Goal: Task Accomplishment & Management: Use online tool/utility

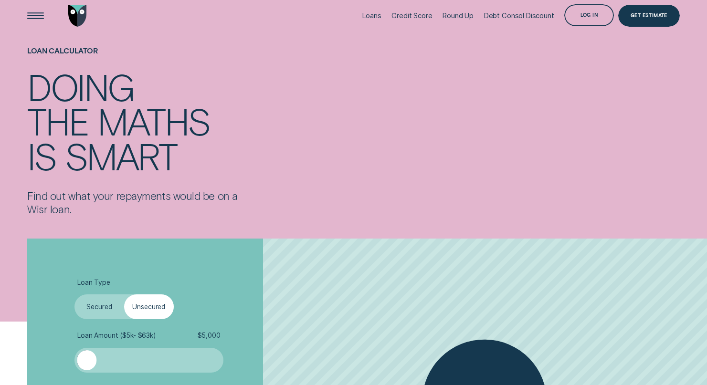
scroll to position [123, 0]
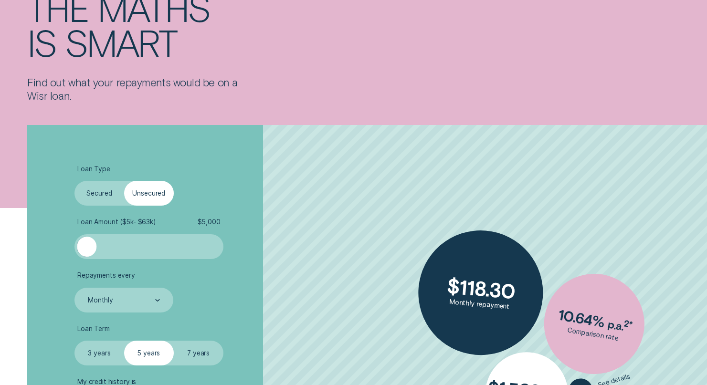
click at [113, 195] on label "Secured" at bounding box center [99, 193] width 50 height 25
click at [74, 181] on input "Secured" at bounding box center [74, 181] width 0 height 0
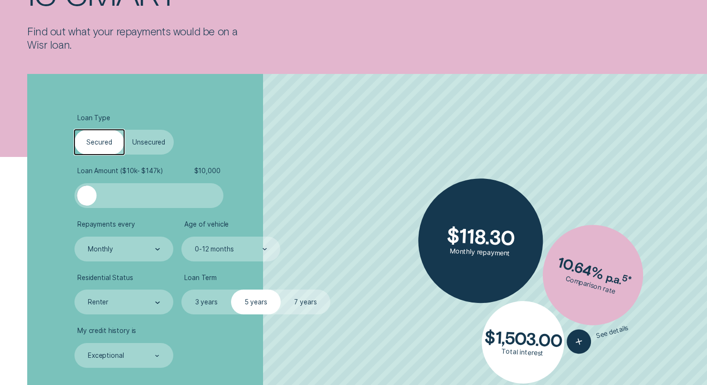
scroll to position [218, 0]
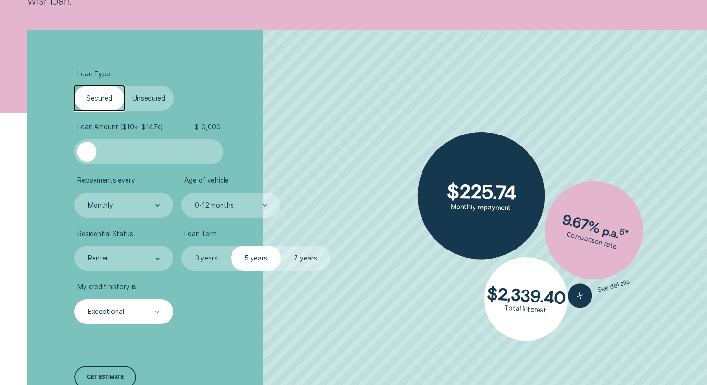
click at [137, 307] on div "Exceptional" at bounding box center [123, 312] width 73 height 10
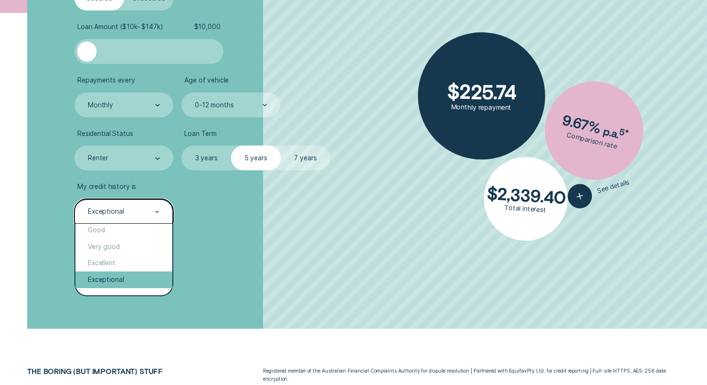
scroll to position [23, 0]
click at [149, 274] on div "Exceptional" at bounding box center [123, 274] width 97 height 17
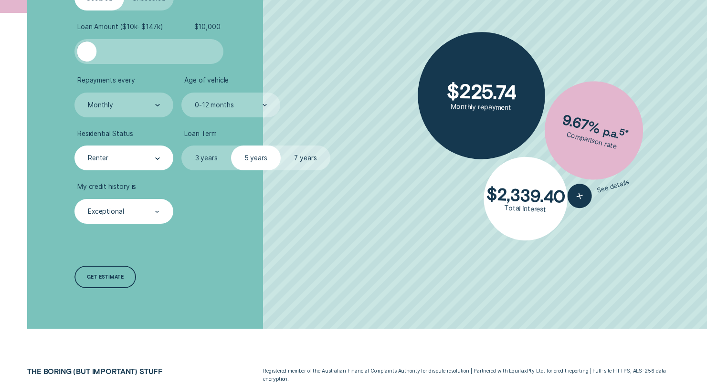
click at [158, 155] on div at bounding box center [157, 158] width 5 height 24
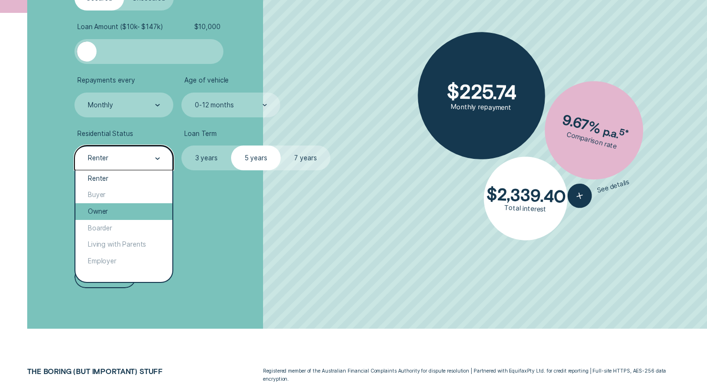
click at [132, 208] on div "Owner" at bounding box center [123, 211] width 97 height 17
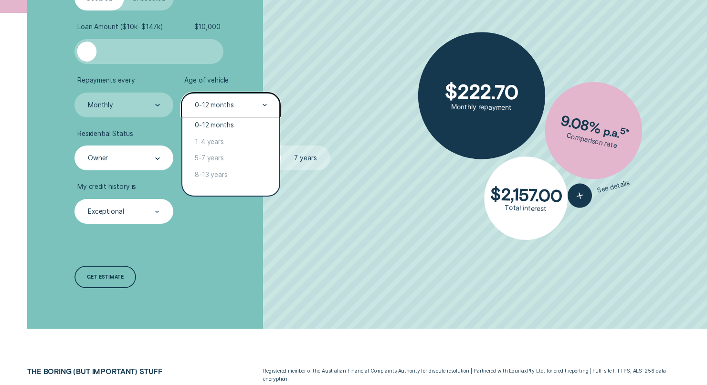
click at [214, 107] on div "0-12 months" at bounding box center [214, 105] width 39 height 8
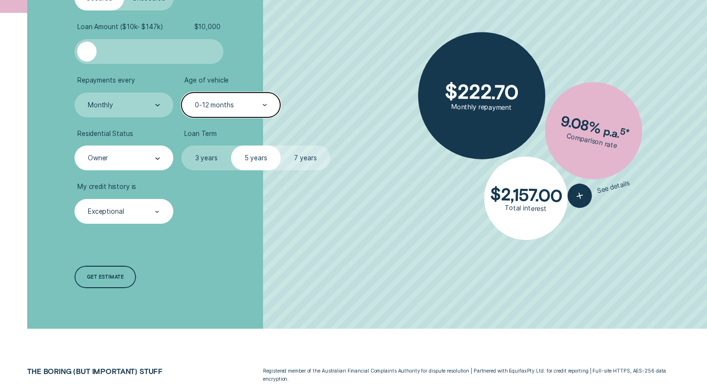
click at [214, 107] on div "0-12 months" at bounding box center [214, 105] width 39 height 8
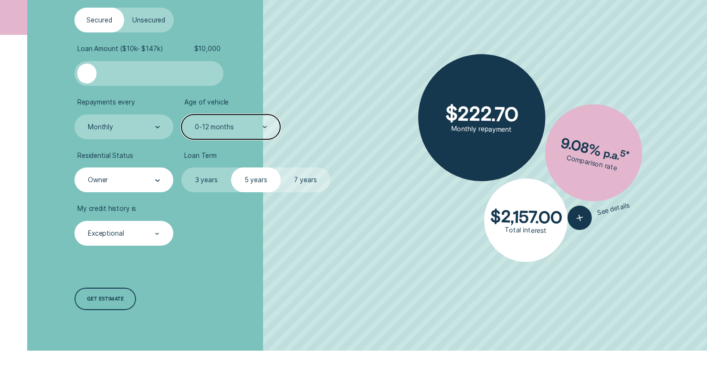
scroll to position [288, 0]
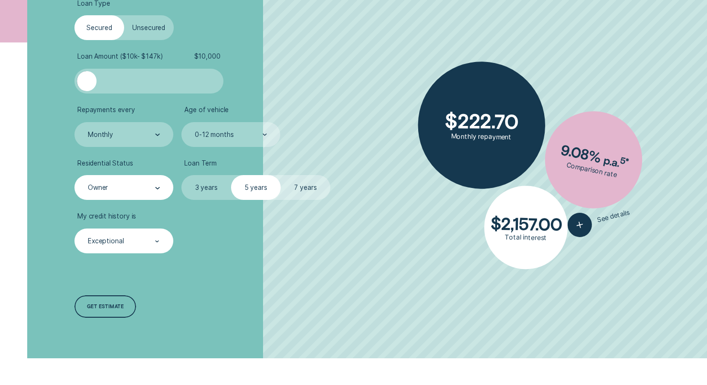
click at [154, 30] on label "Unsecured" at bounding box center [149, 27] width 50 height 25
click at [124, 15] on input "Unsecured" at bounding box center [124, 15] width 0 height 0
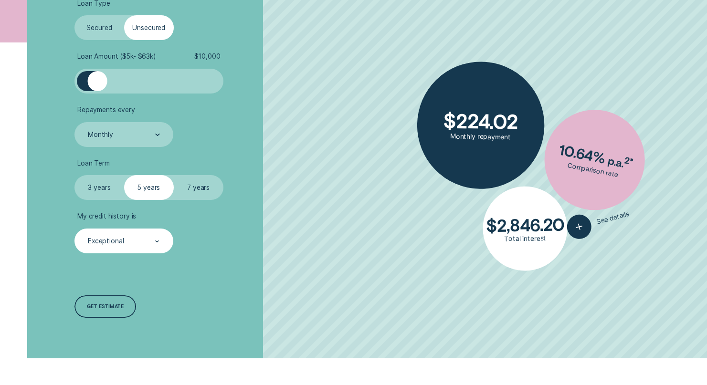
click at [99, 28] on label "Secured" at bounding box center [99, 27] width 50 height 25
click at [74, 15] on input "Secured" at bounding box center [74, 15] width 0 height 0
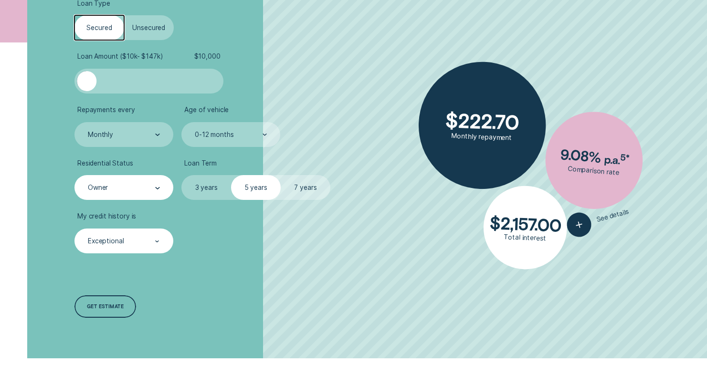
click at [141, 182] on div "Owner" at bounding box center [123, 187] width 99 height 25
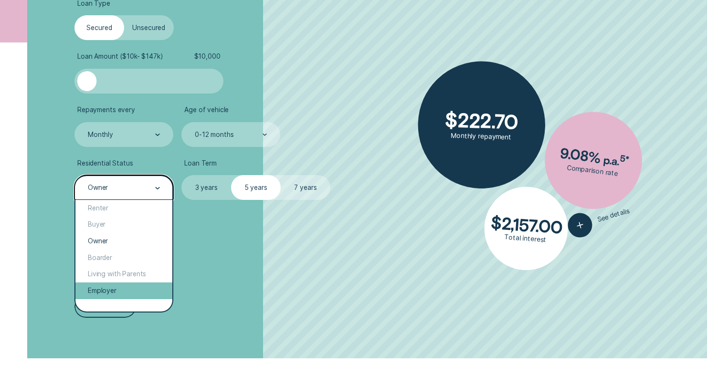
click at [115, 291] on div "Employer" at bounding box center [123, 290] width 97 height 17
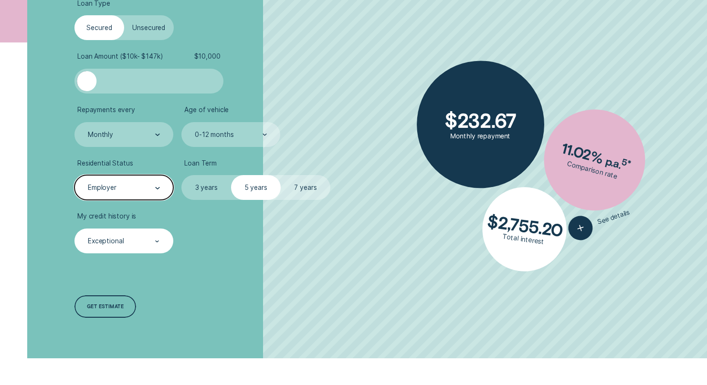
click at [121, 186] on div "Employer" at bounding box center [123, 188] width 73 height 10
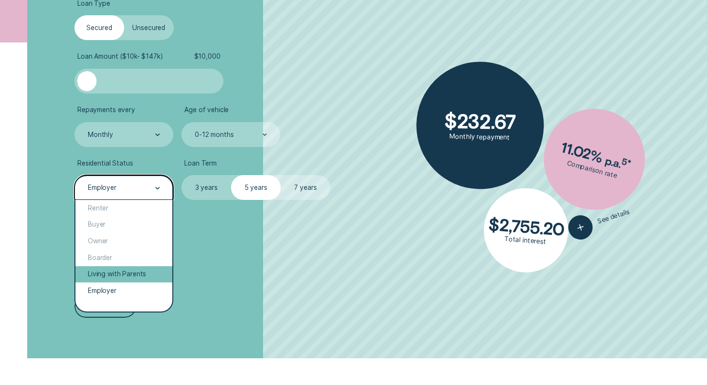
click at [124, 275] on div "Living with Parents" at bounding box center [123, 274] width 97 height 17
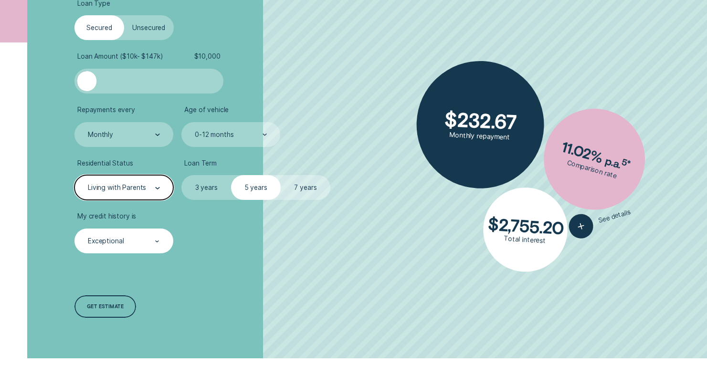
click at [132, 185] on div "Living with Parents" at bounding box center [117, 188] width 58 height 8
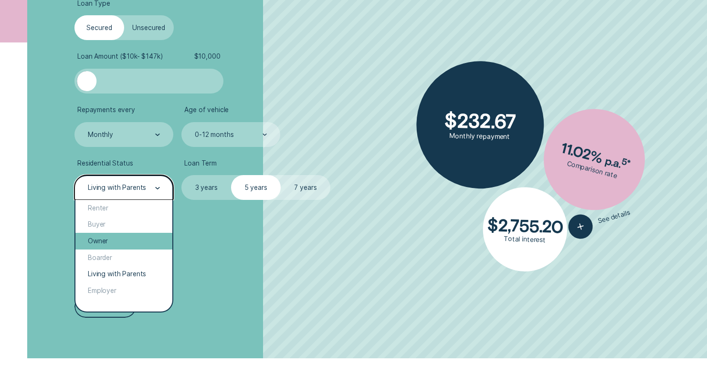
click at [118, 237] on div "Owner" at bounding box center [123, 241] width 97 height 17
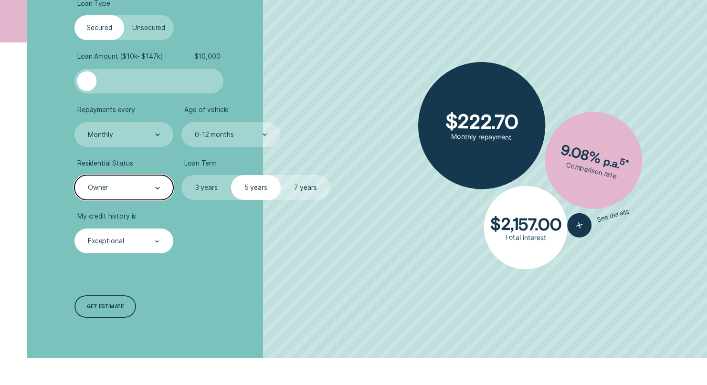
click at [324, 186] on label "7 years" at bounding box center [306, 187] width 50 height 25
click at [281, 175] on input "7 years" at bounding box center [281, 175] width 0 height 0
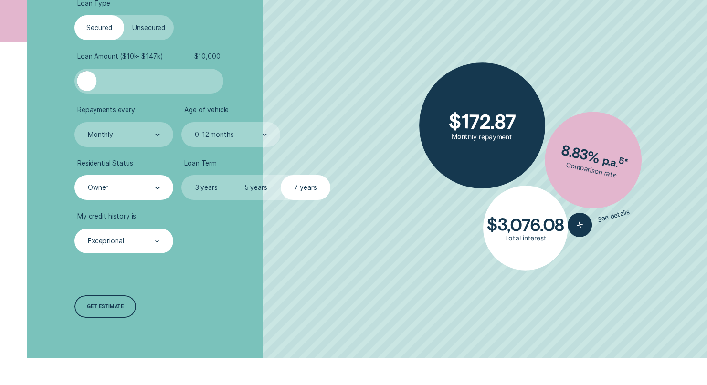
click at [216, 187] on label "3 years" at bounding box center [206, 187] width 50 height 25
click at [181, 175] on input "3 years" at bounding box center [181, 175] width 0 height 0
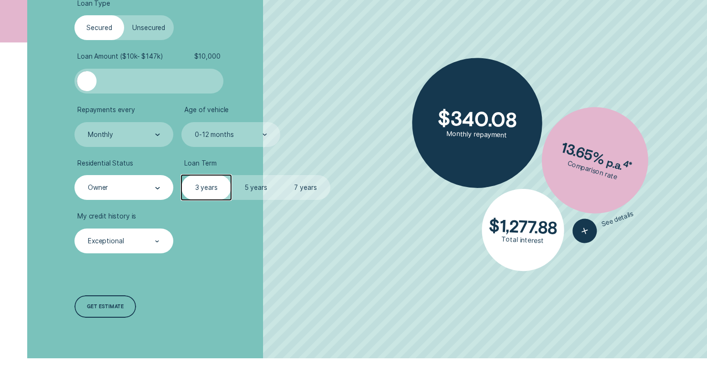
click at [296, 184] on label "7 years" at bounding box center [306, 187] width 50 height 25
click at [281, 175] on input "7 years" at bounding box center [281, 175] width 0 height 0
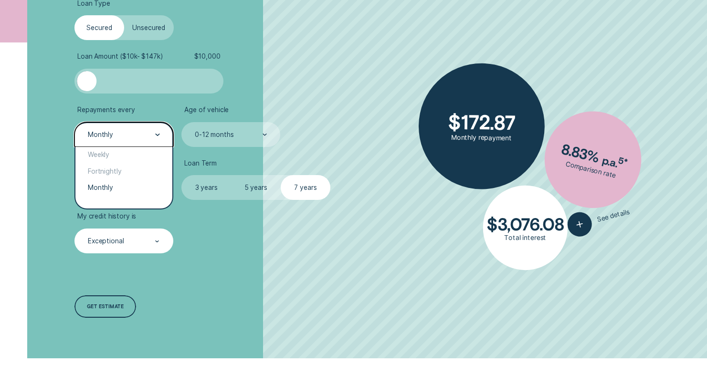
click at [150, 135] on div "Monthly" at bounding box center [123, 135] width 73 height 10
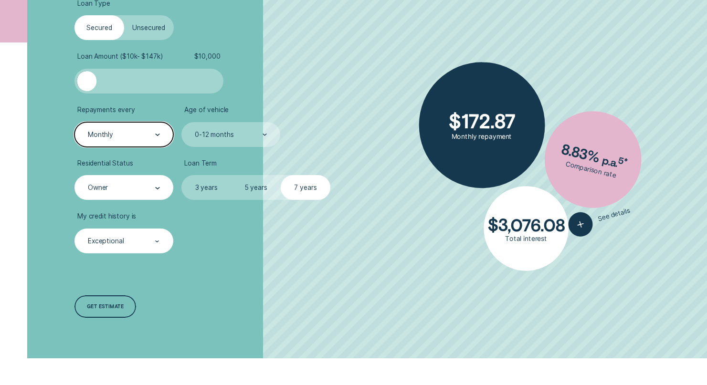
click at [150, 135] on div "Monthly" at bounding box center [123, 135] width 73 height 10
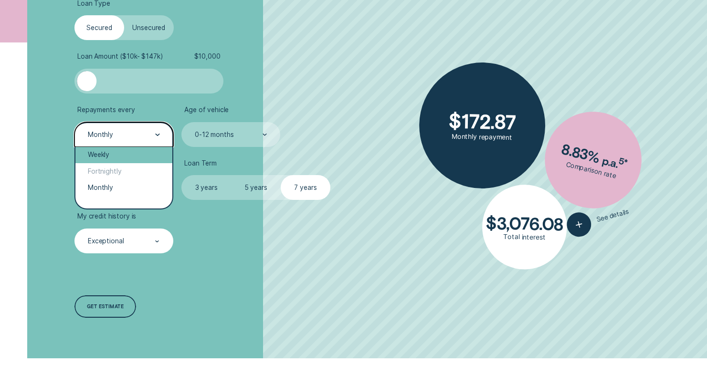
click at [144, 150] on div "Weekly" at bounding box center [123, 155] width 97 height 17
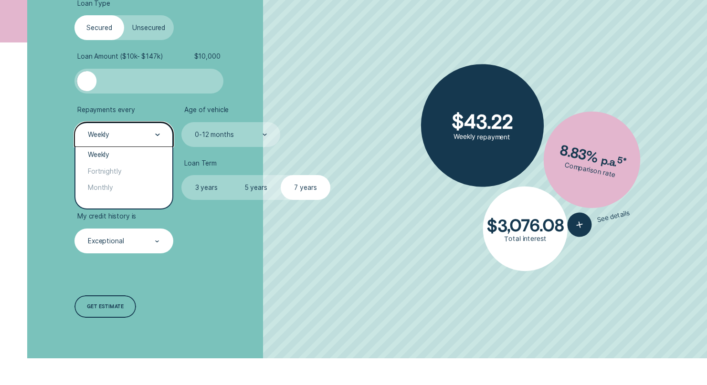
click at [144, 125] on div "Weekly" at bounding box center [123, 134] width 99 height 25
click at [141, 164] on div "Fortnightly" at bounding box center [123, 171] width 97 height 17
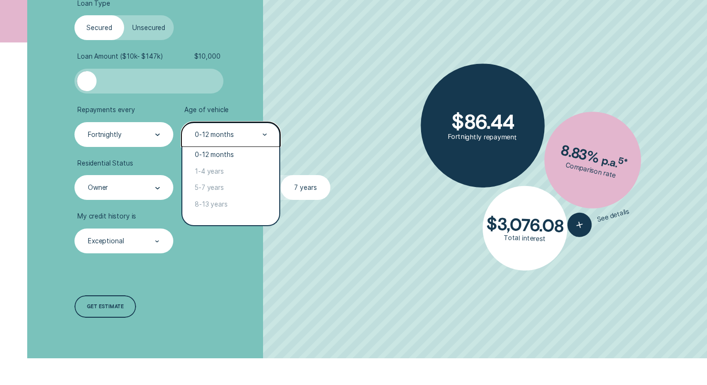
click at [260, 134] on div "0-12 months" at bounding box center [230, 135] width 73 height 10
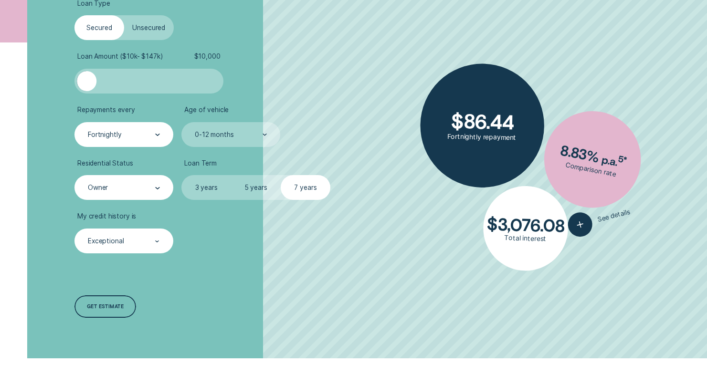
click at [273, 116] on div "Age of vehicle 0-12 months" at bounding box center [230, 126] width 99 height 41
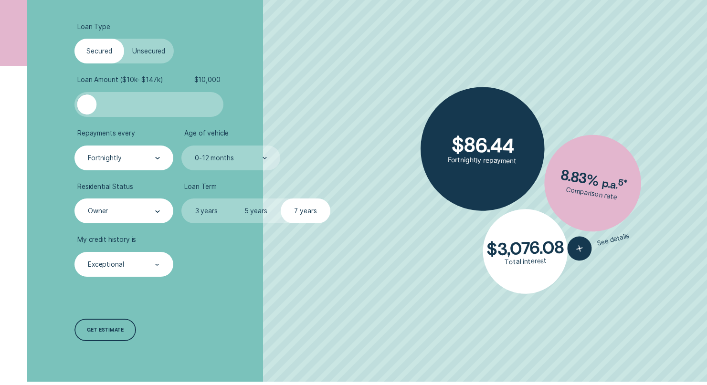
scroll to position [118, 0]
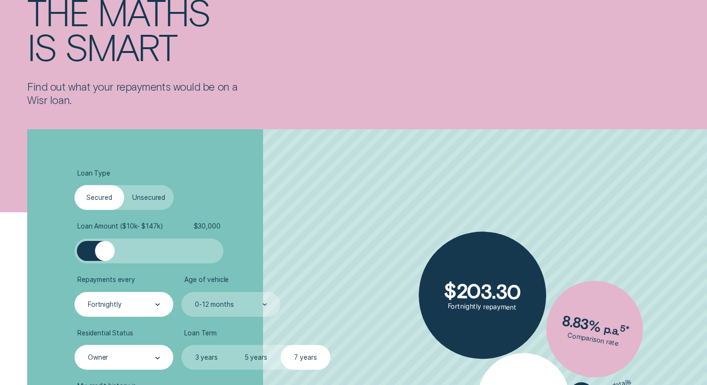
drag, startPoint x: 95, startPoint y: 249, endPoint x: 105, endPoint y: 249, distance: 9.5
click at [105, 249] on div at bounding box center [105, 251] width 20 height 20
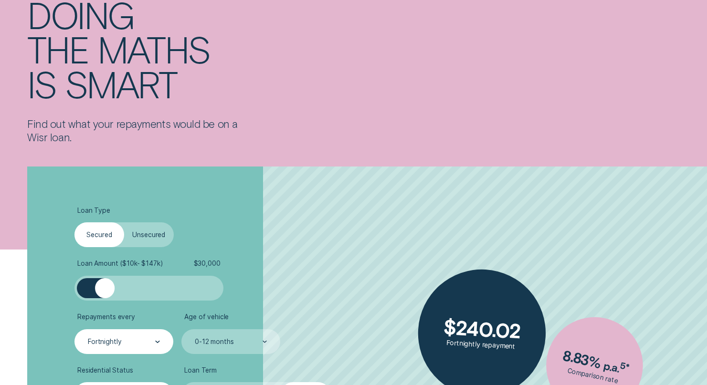
scroll to position [128, 0]
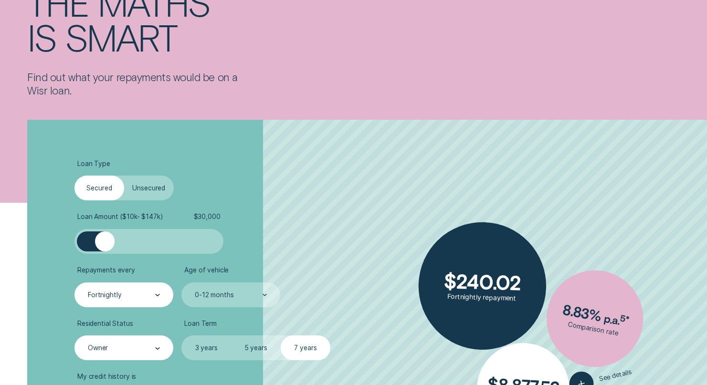
click at [168, 191] on label "Unsecured" at bounding box center [149, 188] width 50 height 25
click at [124, 176] on input "Unsecured" at bounding box center [124, 176] width 0 height 0
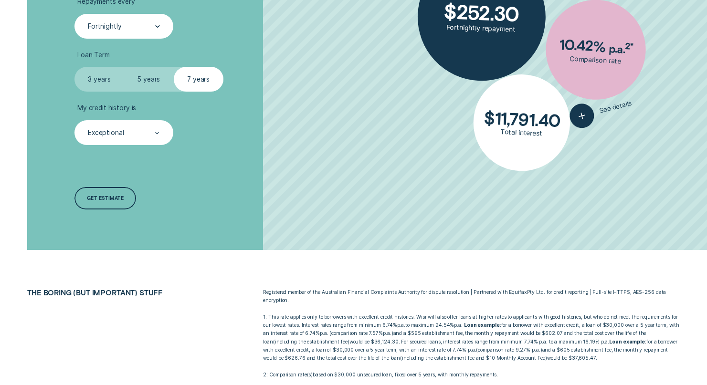
scroll to position [397, 0]
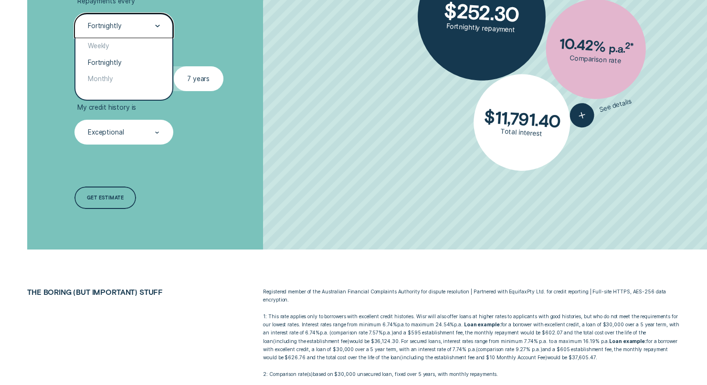
click at [148, 13] on div "Fortnightly" at bounding box center [123, 25] width 99 height 25
click at [127, 82] on div "Monthly" at bounding box center [123, 79] width 97 height 17
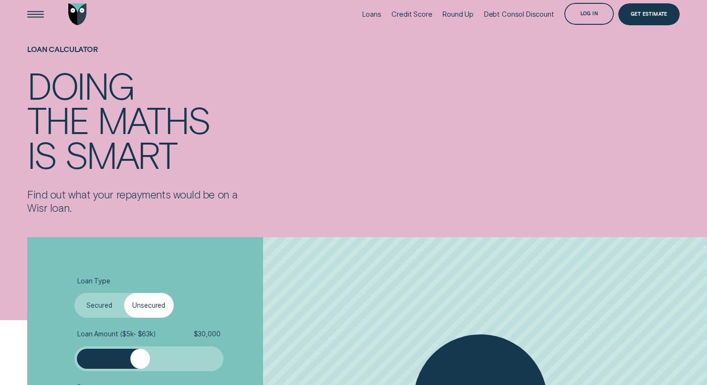
scroll to position [0, 0]
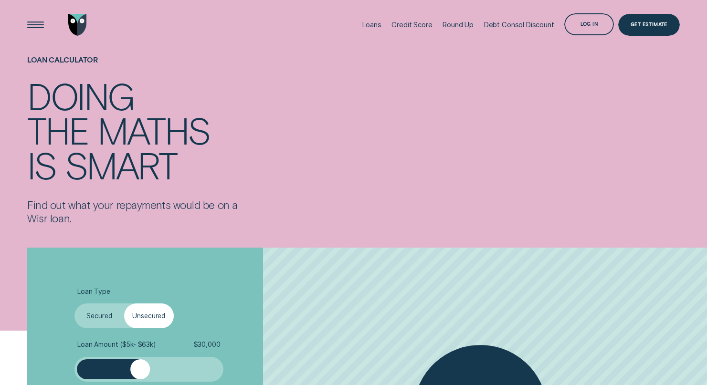
click at [289, 83] on div "Loan Calculator Doing the maths is smart Find out what your repayments would be…" at bounding box center [353, 141] width 660 height 182
